Goal: Task Accomplishment & Management: Manage account settings

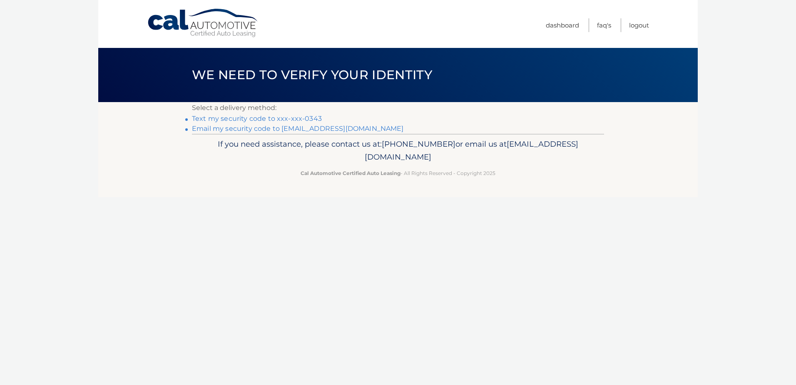
click at [300, 117] on link "Text my security code to xxx-xxx-0343" at bounding box center [257, 119] width 130 height 8
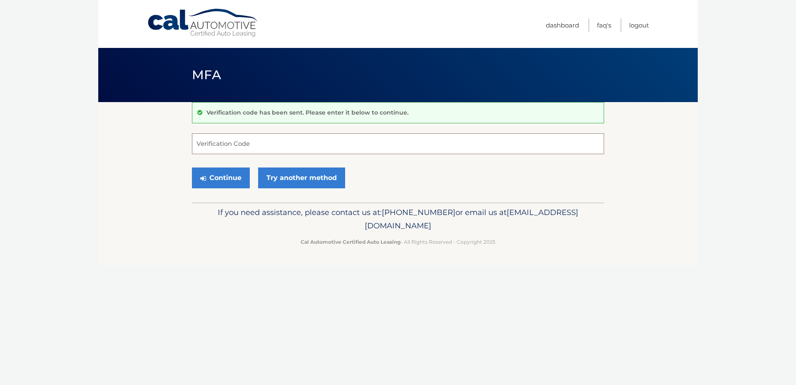
click at [272, 144] on input "Verification Code" at bounding box center [398, 143] width 412 height 21
type input "294535"
click at [192, 167] on button "Continue" at bounding box center [221, 177] width 58 height 21
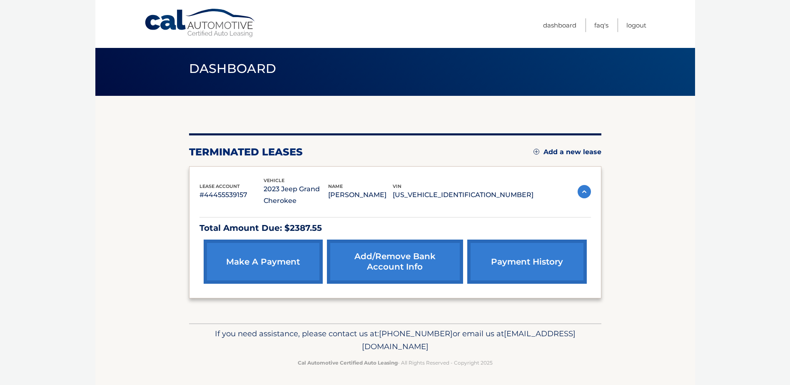
scroll to position [8, 0]
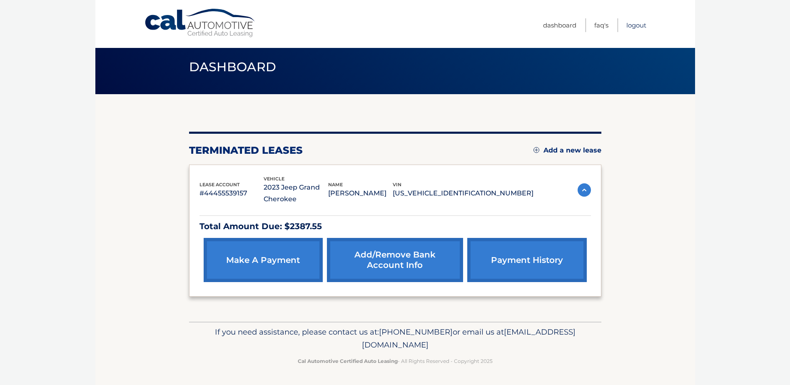
click at [637, 27] on link "Logout" at bounding box center [637, 25] width 20 height 14
